Goal: Task Accomplishment & Management: Manage account settings

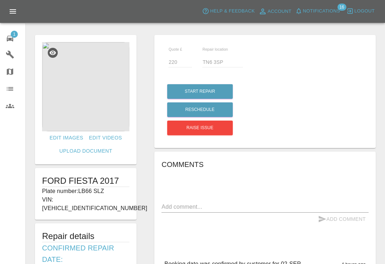
scroll to position [152, 0]
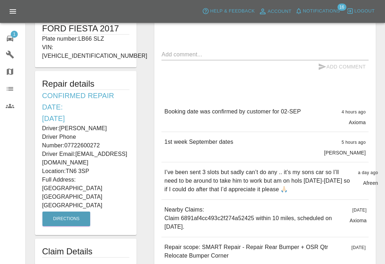
click at [3, 36] on link "1 Repair home" at bounding box center [12, 37] width 25 height 17
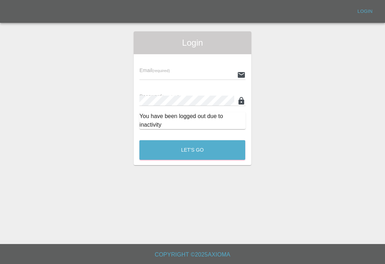
click at [205, 70] on input "text" at bounding box center [186, 75] width 95 height 10
type input "Smartpaintrepair1@gmail.com"
click at [192, 140] on button "Let's Go" at bounding box center [192, 150] width 106 height 20
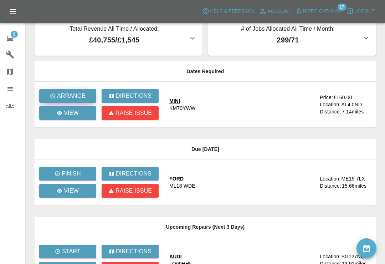
click at [82, 95] on p "Arrange" at bounding box center [71, 96] width 29 height 9
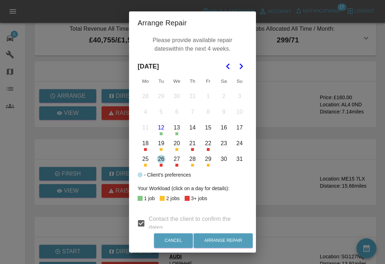
click at [242, 70] on icon "Go to the Next Month" at bounding box center [241, 66] width 9 height 9
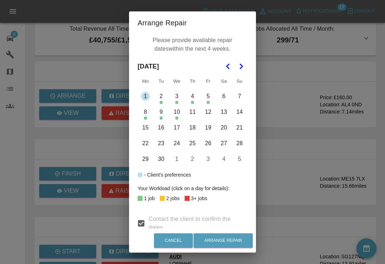
click at [146, 94] on button "1" at bounding box center [145, 96] width 15 height 15
click at [227, 234] on button "Arrange Repair" at bounding box center [223, 240] width 59 height 15
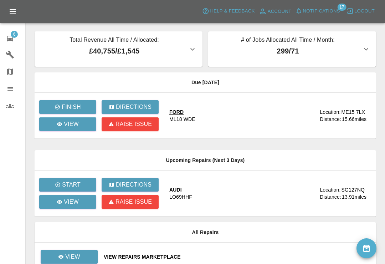
click at [302, 10] on button "Notifications" at bounding box center [318, 11] width 49 height 11
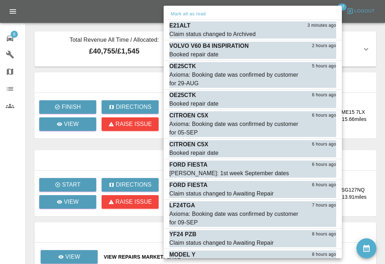
click at [322, 35] on button "Mark as read" at bounding box center [320, 34] width 31 height 8
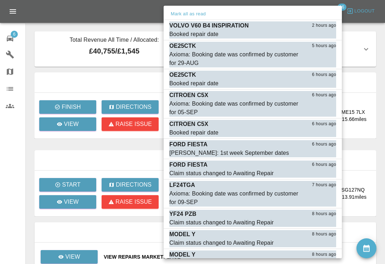
click at [326, 82] on button "Mark as read" at bounding box center [320, 84] width 31 height 8
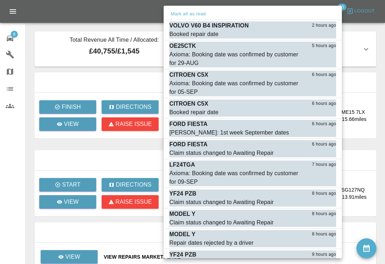
click at [321, 112] on button "Mark as read" at bounding box center [320, 112] width 31 height 8
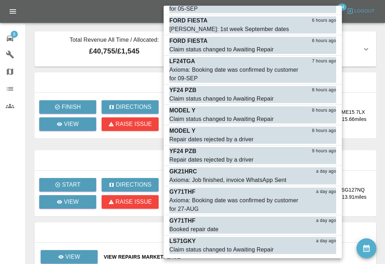
scroll to position [83, 0]
click at [322, 139] on button "Mark as read" at bounding box center [320, 140] width 31 height 8
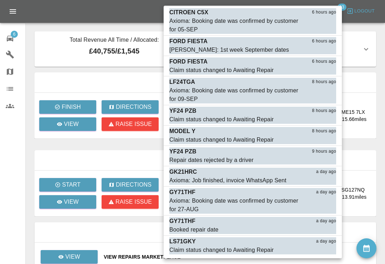
click at [329, 159] on button "Mark as read" at bounding box center [320, 160] width 31 height 8
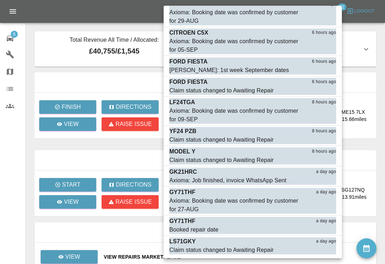
click at [320, 158] on button "Mark as read" at bounding box center [320, 160] width 31 height 8
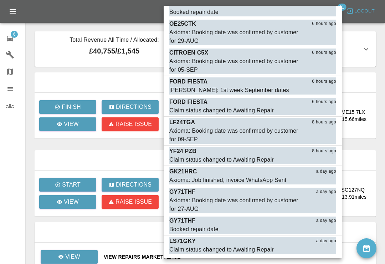
scroll to position [22, 0]
click at [328, 182] on button "Mark as read" at bounding box center [320, 181] width 31 height 8
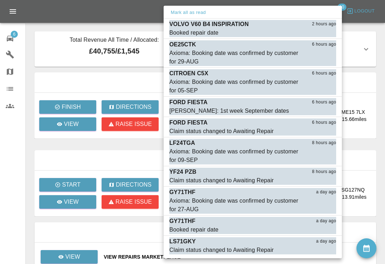
click at [376, 4] on div at bounding box center [192, 132] width 385 height 264
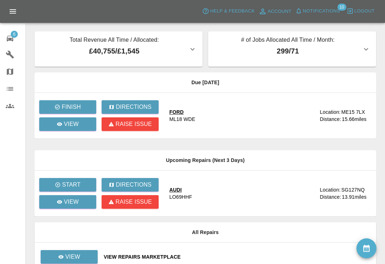
click at [368, 26] on div at bounding box center [205, 20] width 348 height 23
click at [302, 13] on icon "button" at bounding box center [298, 10] width 7 height 7
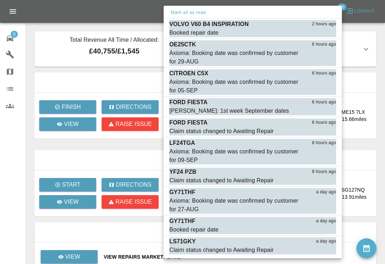
click at [325, 228] on button "Mark as read" at bounding box center [320, 230] width 31 height 8
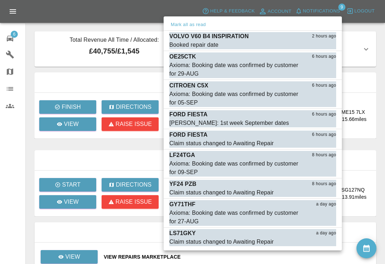
click at [326, 239] on button "Mark as read" at bounding box center [320, 242] width 31 height 8
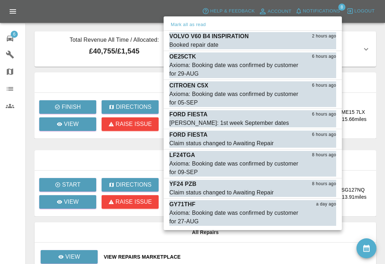
click at [380, 25] on div at bounding box center [192, 132] width 385 height 264
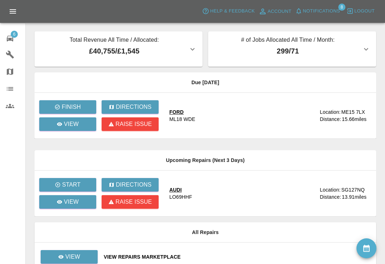
click at [9, 33] on div "6" at bounding box center [16, 37] width 20 height 10
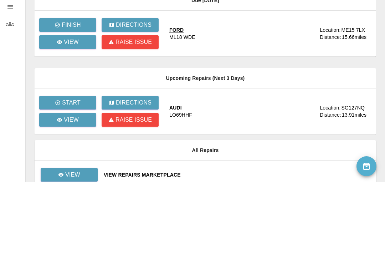
scroll to position [54, 0]
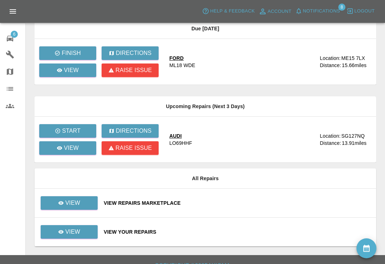
click at [231, 205] on div "View Repairs Marketplace" at bounding box center [237, 202] width 267 height 7
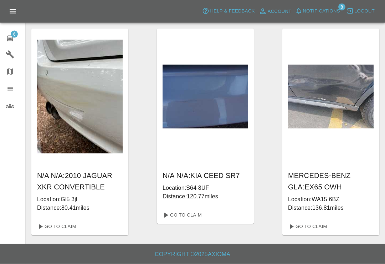
scroll to position [226, 0]
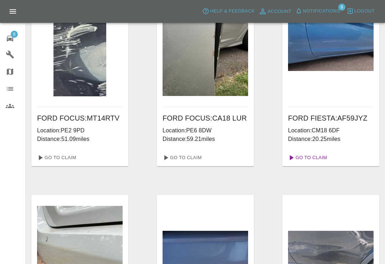
click at [325, 160] on link "Go To Claim" at bounding box center [307, 157] width 44 height 11
